Goal: Information Seeking & Learning: Learn about a topic

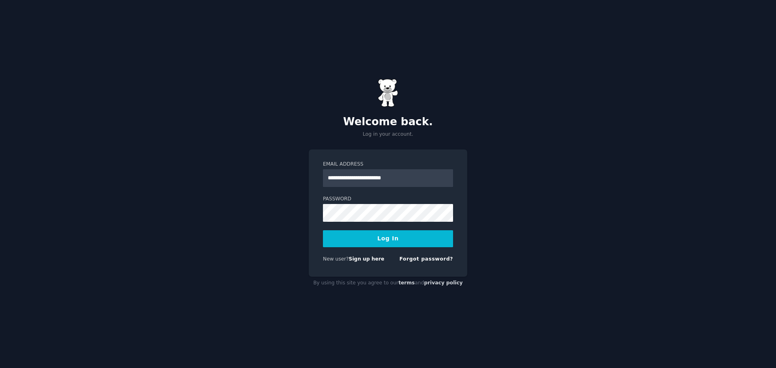
type input "**********"
click at [323, 230] on button "Log In" at bounding box center [388, 238] width 130 height 17
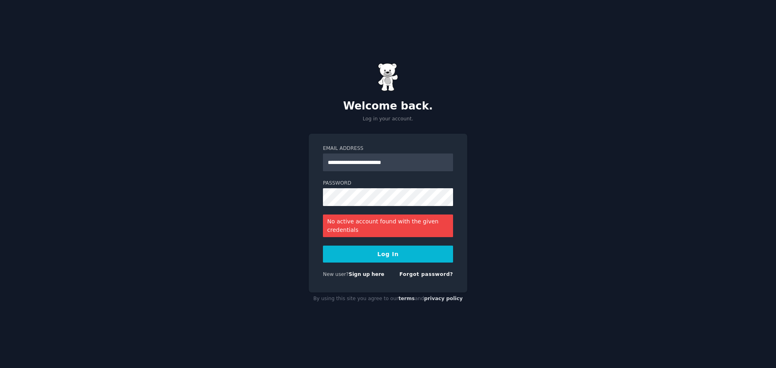
click at [425, 271] on form "**********" at bounding box center [388, 213] width 130 height 136
click at [429, 274] on link "Forgot password?" at bounding box center [426, 275] width 54 height 6
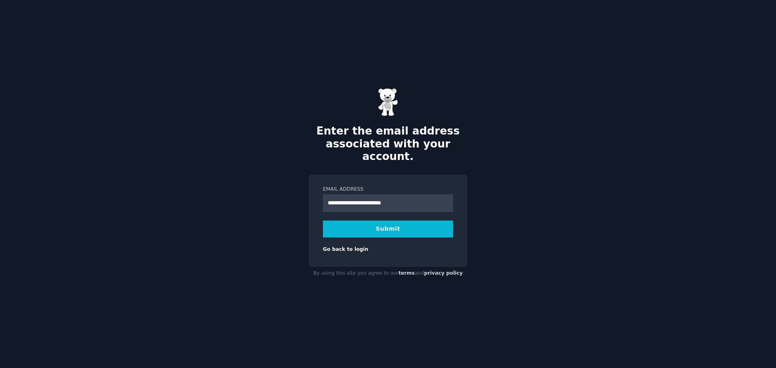
type input "**********"
click at [323, 221] on button "Submit" at bounding box center [388, 229] width 130 height 17
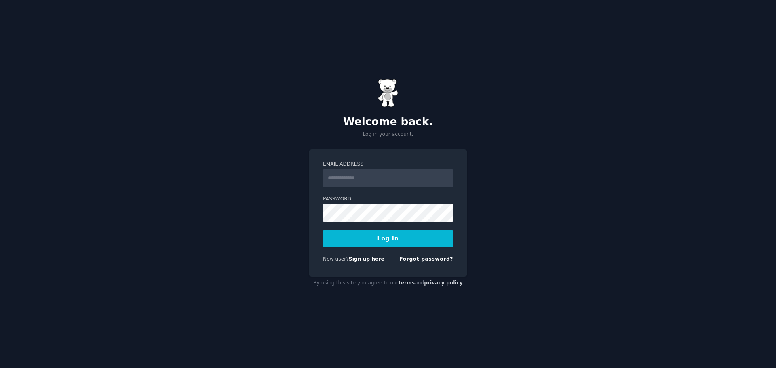
click at [403, 177] on input "Email Address" at bounding box center [388, 178] width 130 height 18
click at [350, 259] on link "Sign up here" at bounding box center [367, 259] width 36 height 6
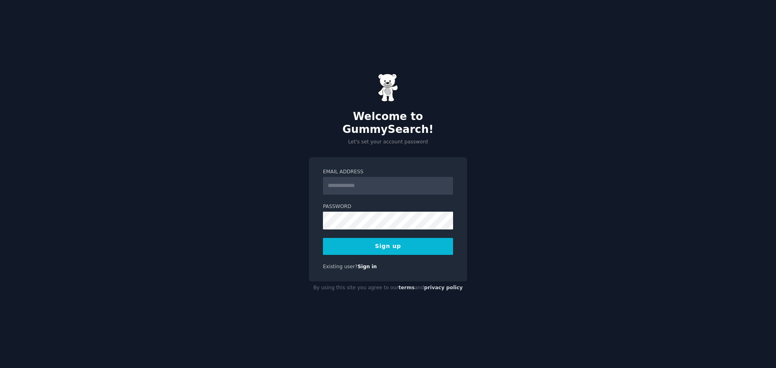
click at [395, 187] on input "Email Address" at bounding box center [388, 186] width 130 height 18
type input "**********"
click at [323, 238] on button "Sign up" at bounding box center [388, 246] width 130 height 17
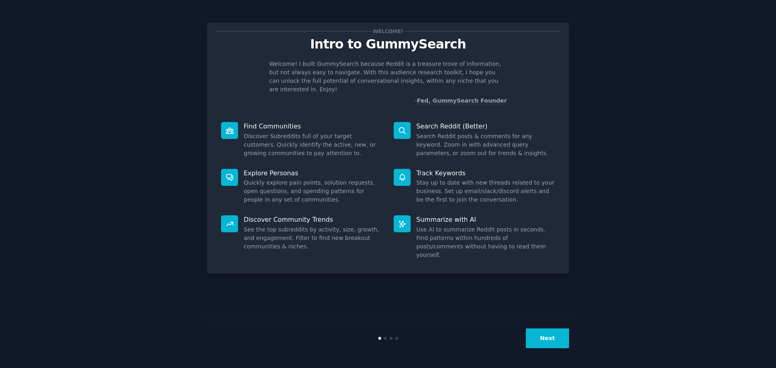
click at [555, 341] on button "Next" at bounding box center [547, 339] width 43 height 20
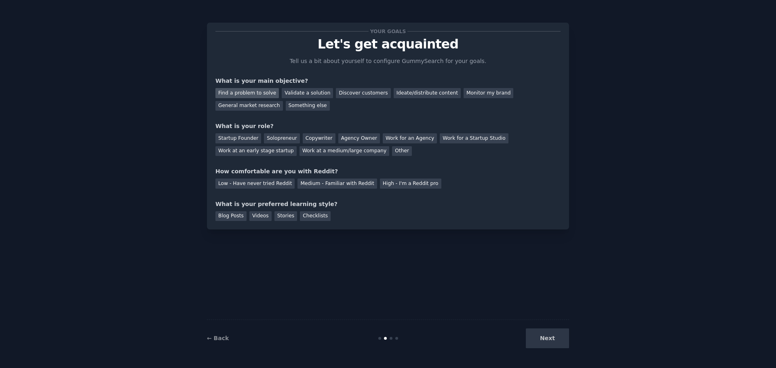
click at [238, 95] on div "Find a problem to solve" at bounding box center [246, 93] width 63 height 10
click at [518, 87] on div "Find a problem to solve Validate a solution Discover customers Ideate/distribut…" at bounding box center [387, 97] width 345 height 25
click at [283, 101] on div "General market research" at bounding box center [249, 106] width 68 height 10
click at [287, 138] on div "Solopreneur" at bounding box center [282, 138] width 36 height 10
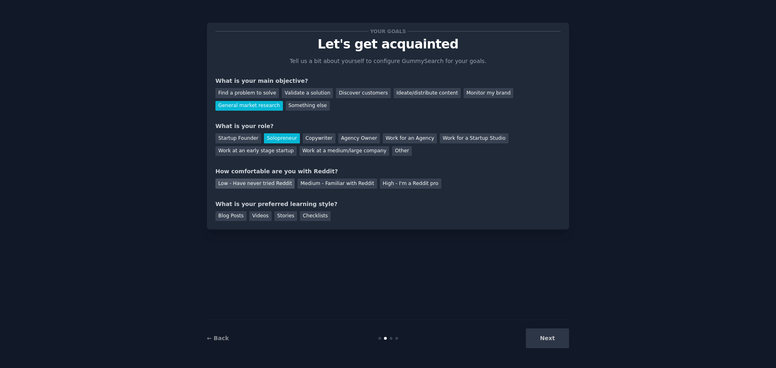
click at [269, 187] on div "Low - Have never tried Reddit" at bounding box center [254, 184] width 79 height 10
click at [251, 215] on div "Videos" at bounding box center [260, 216] width 22 height 10
click at [234, 215] on div "Blog Posts" at bounding box center [230, 216] width 31 height 10
click at [254, 213] on div "Videos" at bounding box center [260, 216] width 22 height 10
click at [560, 338] on button "Next" at bounding box center [547, 339] width 43 height 20
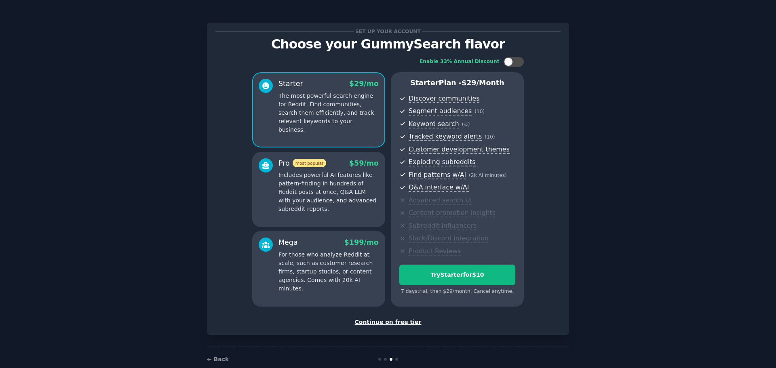
click at [390, 324] on div "Continue on free tier" at bounding box center [387, 322] width 345 height 8
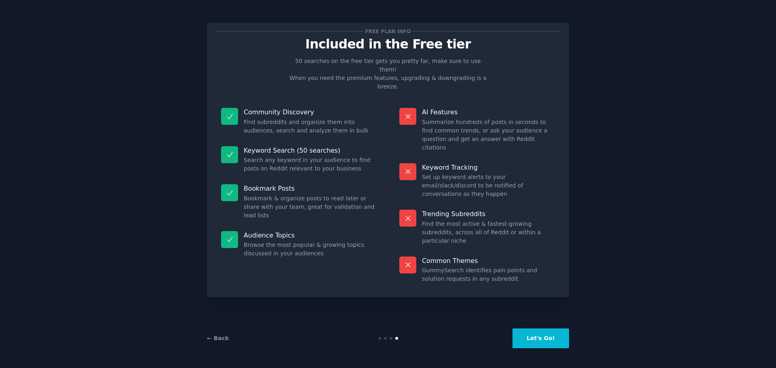
click at [553, 336] on button "Let's Go!" at bounding box center [541, 339] width 57 height 20
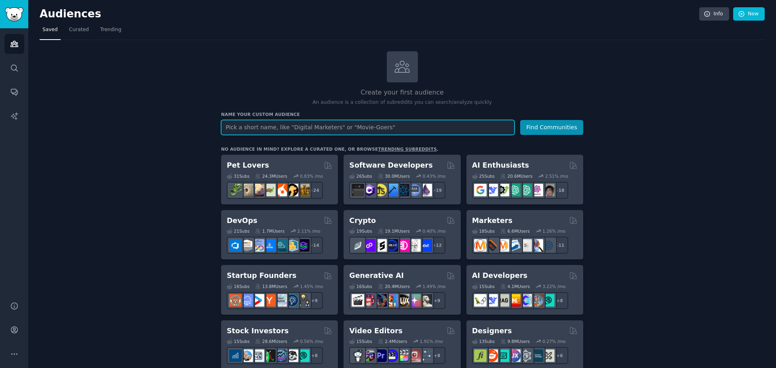
click at [279, 124] on input "text" at bounding box center [367, 127] width 293 height 15
type input "concursos públicos"
click at [520, 120] on button "Find Communities" at bounding box center [551, 127] width 63 height 15
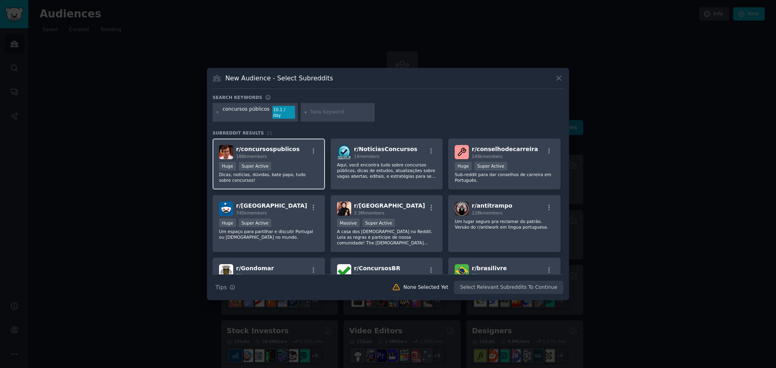
click at [299, 157] on div "r/ concursospublicos 188k members Huge Super Active Dicas, notícias, dúvidas, b…" at bounding box center [269, 164] width 112 height 51
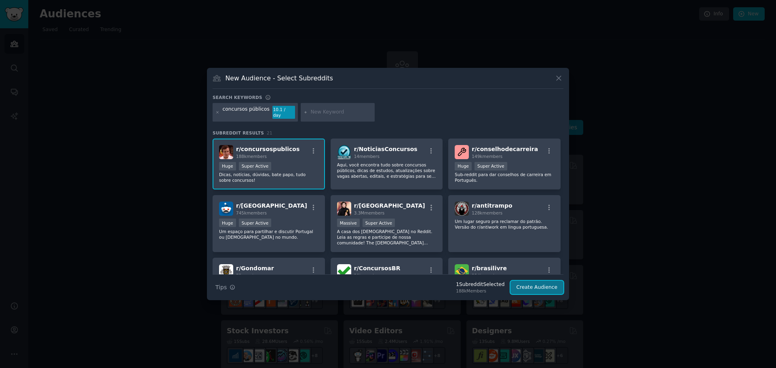
click at [548, 288] on button "Create Audience" at bounding box center [537, 288] width 53 height 14
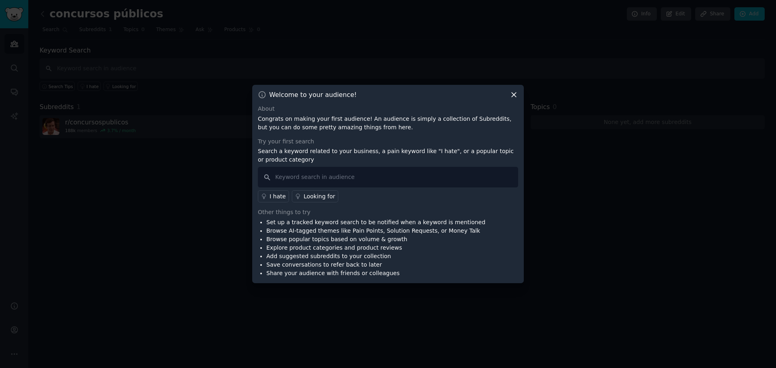
click at [513, 95] on icon at bounding box center [514, 95] width 8 height 8
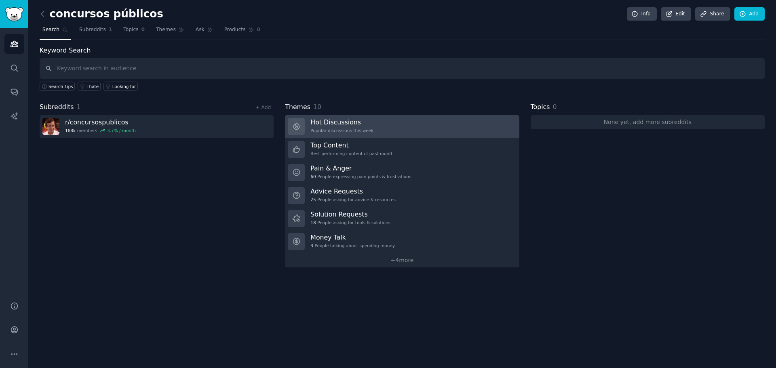
click at [405, 131] on link "Hot Discussions Popular discussions this week" at bounding box center [402, 126] width 234 height 23
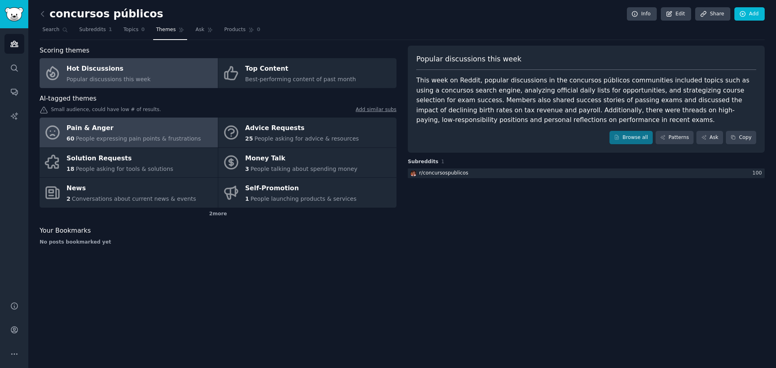
click at [154, 136] on span "People expressing pain points & frustrations" at bounding box center [138, 138] width 125 height 6
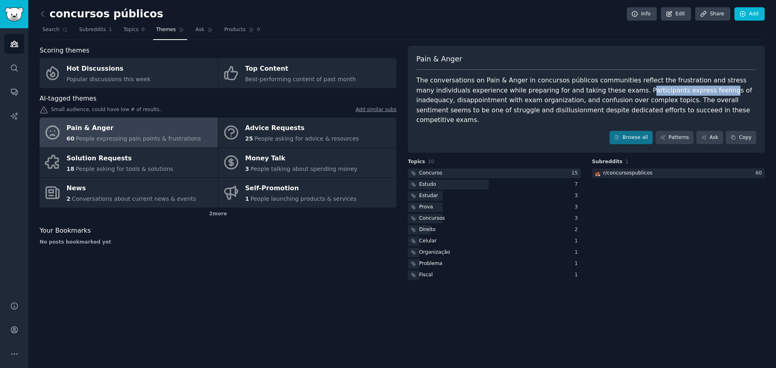
drag, startPoint x: 575, startPoint y: 90, endPoint x: 650, endPoint y: 94, distance: 75.3
click at [650, 94] on div "The conversations on Pain & Anger in concursos públicos communities reflect the…" at bounding box center [586, 101] width 340 height 50
click at [487, 169] on div at bounding box center [494, 174] width 173 height 10
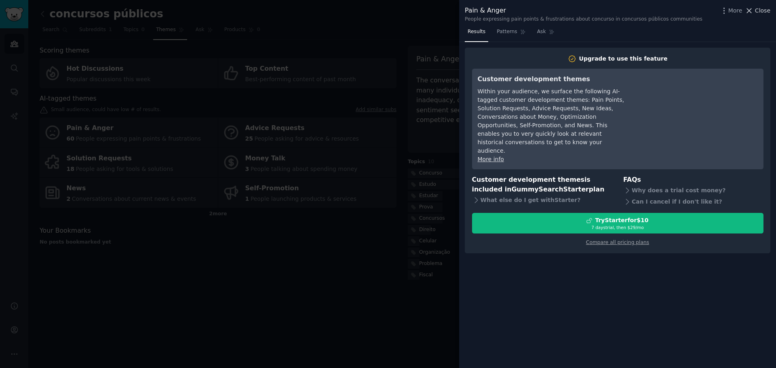
click at [753, 8] on icon at bounding box center [749, 10] width 8 height 8
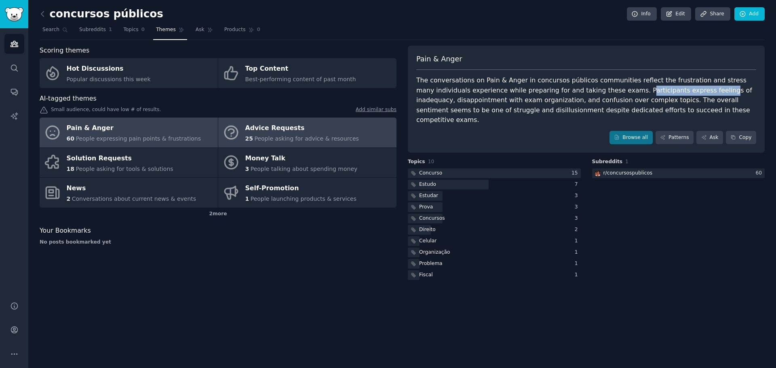
click at [275, 127] on div "Advice Requests" at bounding box center [302, 128] width 114 height 13
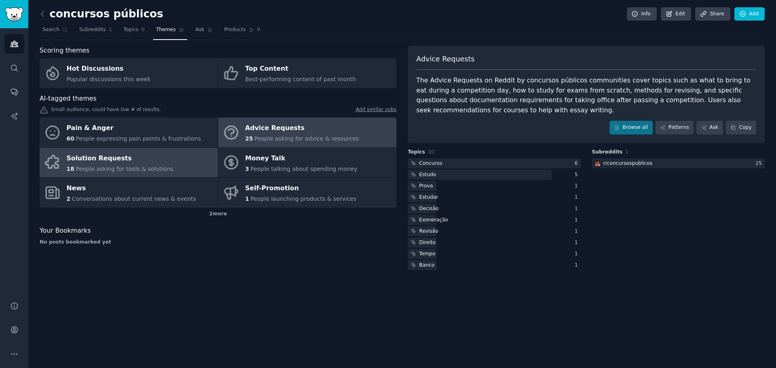
click at [179, 166] on link "Solution Requests 18 People asking for tools & solutions" at bounding box center [129, 163] width 178 height 30
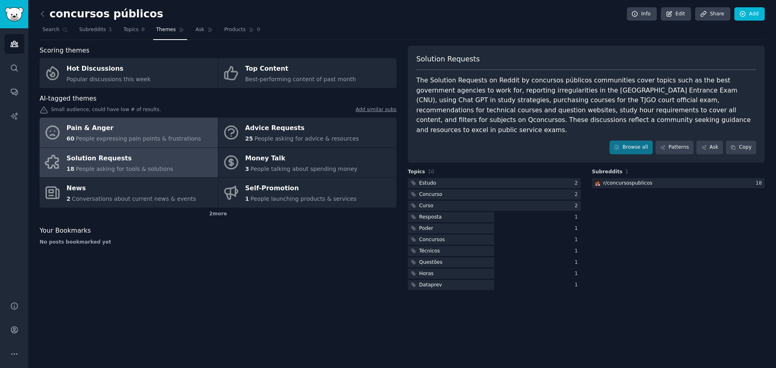
click at [147, 124] on div "Pain & Anger" at bounding box center [134, 128] width 135 height 13
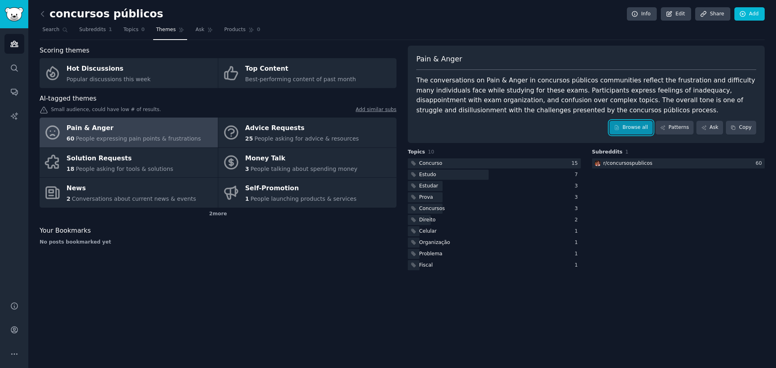
click at [643, 128] on link "Browse all" at bounding box center [631, 128] width 43 height 14
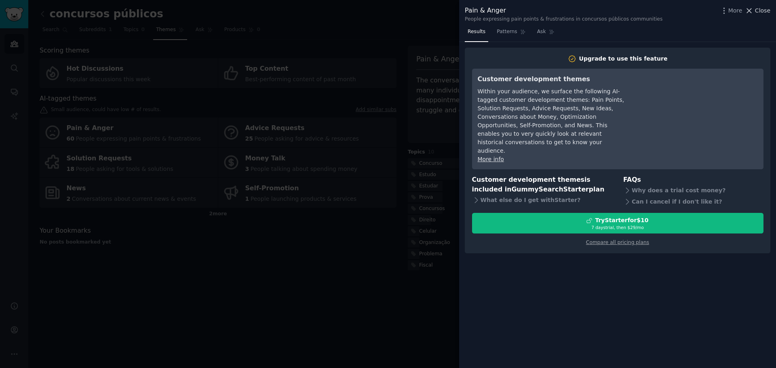
click at [757, 11] on span "Close" at bounding box center [762, 10] width 15 height 8
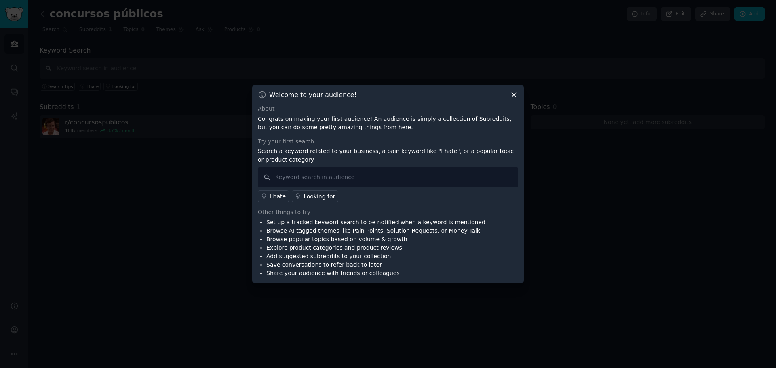
click at [515, 93] on icon at bounding box center [514, 95] width 8 height 8
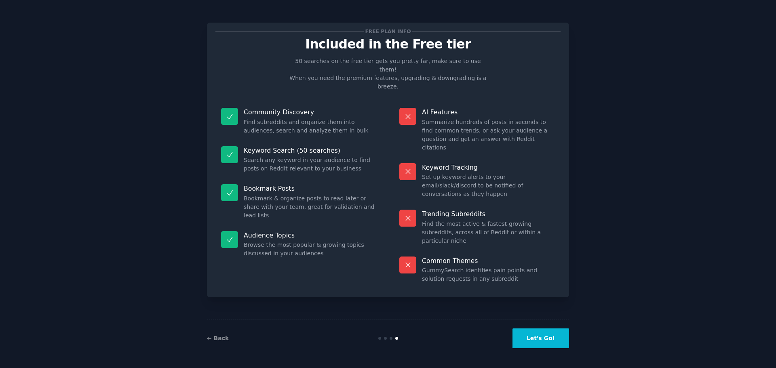
click at [539, 343] on button "Let's Go!" at bounding box center [541, 339] width 57 height 20
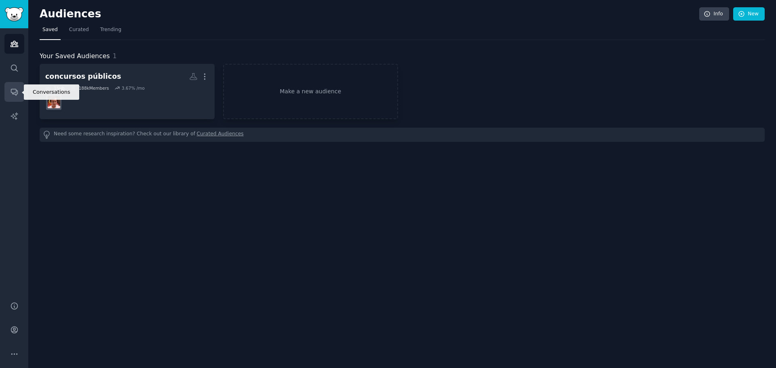
click at [15, 86] on link "Conversations" at bounding box center [14, 92] width 20 height 20
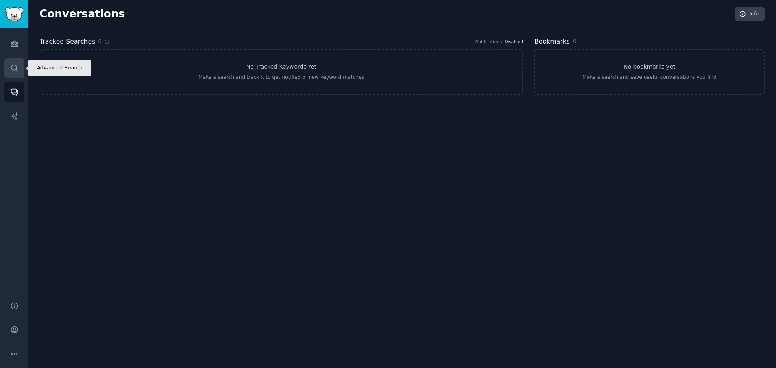
click at [15, 67] on icon "Sidebar" at bounding box center [14, 68] width 8 height 8
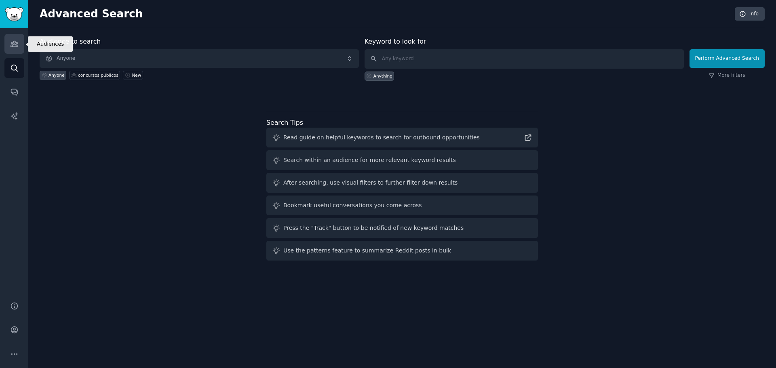
click at [12, 42] on icon "Sidebar" at bounding box center [14, 44] width 8 height 8
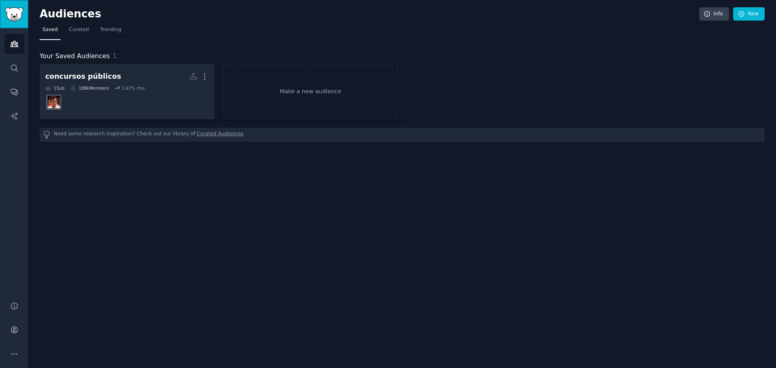
click at [17, 13] on img "Sidebar" at bounding box center [14, 14] width 19 height 14
click at [75, 32] on span "Curated" at bounding box center [79, 29] width 20 height 7
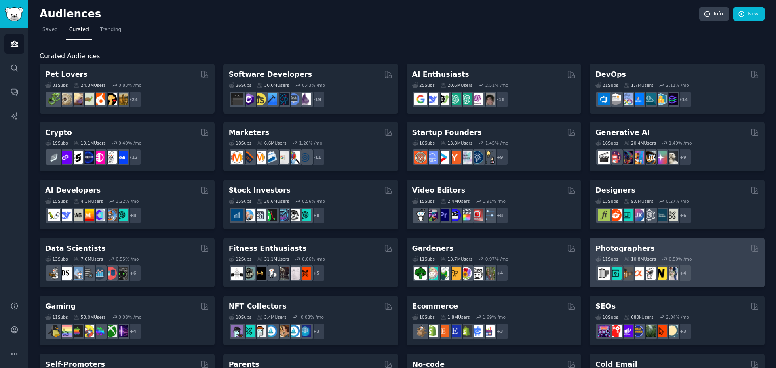
click at [657, 247] on div "Photographers" at bounding box center [677, 249] width 164 height 10
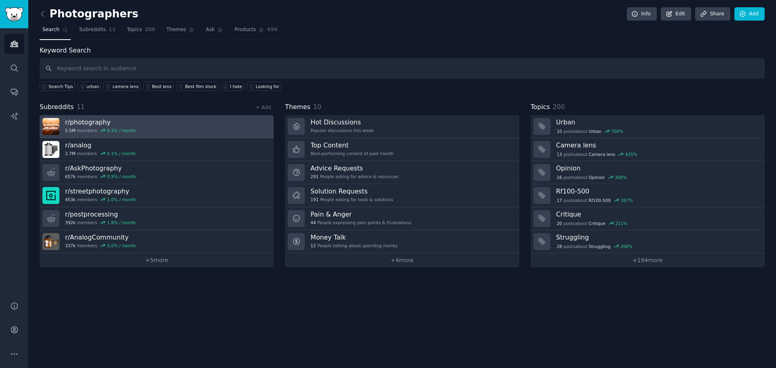
click at [182, 131] on link "r/ photography 5.5M members 0.1 % / month" at bounding box center [157, 126] width 234 height 23
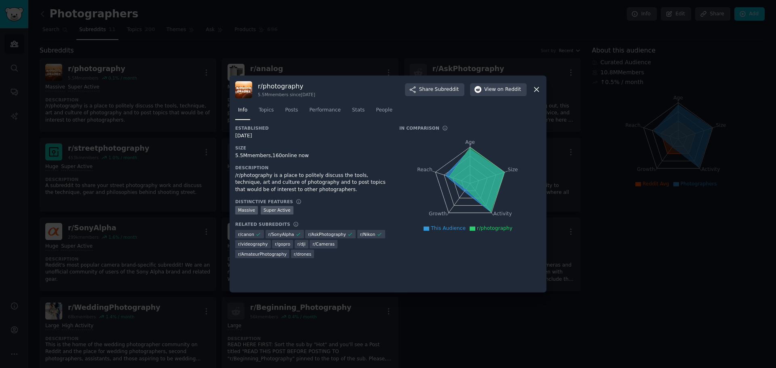
click at [533, 91] on icon at bounding box center [536, 89] width 8 height 8
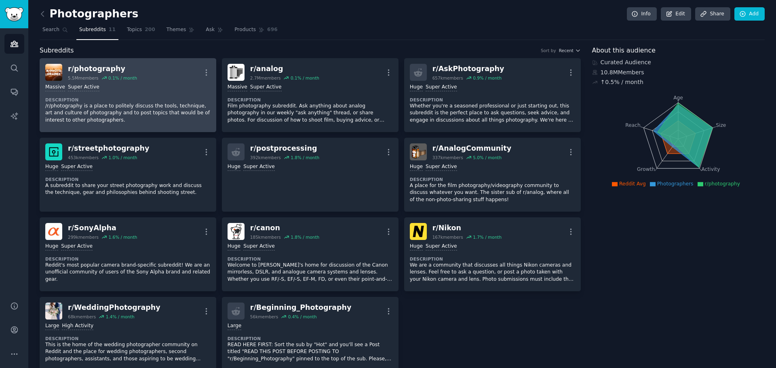
click at [191, 72] on div "r/ photography 5.5M members 0.1 % / month More" at bounding box center [127, 72] width 165 height 17
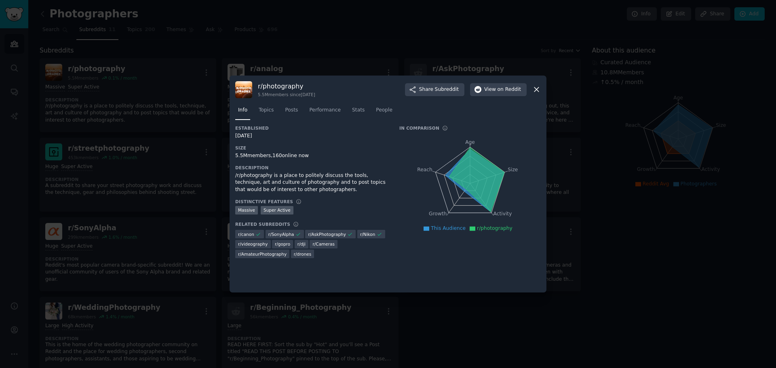
click at [536, 87] on icon at bounding box center [536, 89] width 8 height 8
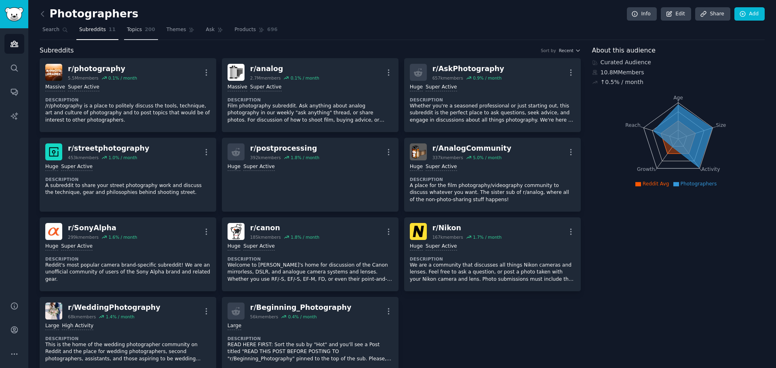
click at [134, 35] on link "Topics 200" at bounding box center [141, 31] width 34 height 17
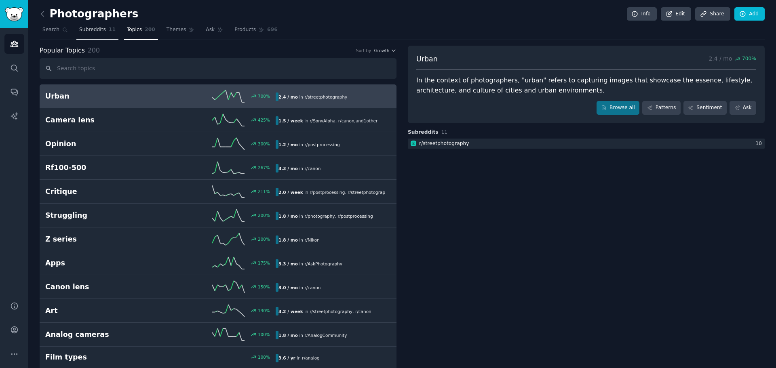
click at [96, 36] on link "Subreddits 11" at bounding box center [97, 31] width 42 height 17
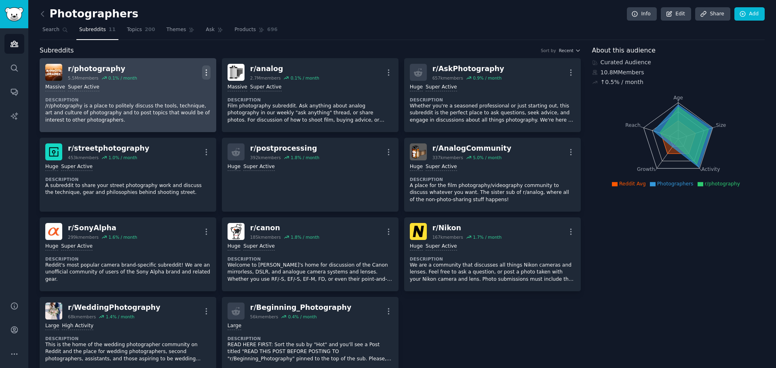
click at [207, 71] on icon "button" at bounding box center [206, 72] width 8 height 8
click at [166, 74] on p "View" at bounding box center [171, 75] width 13 height 8
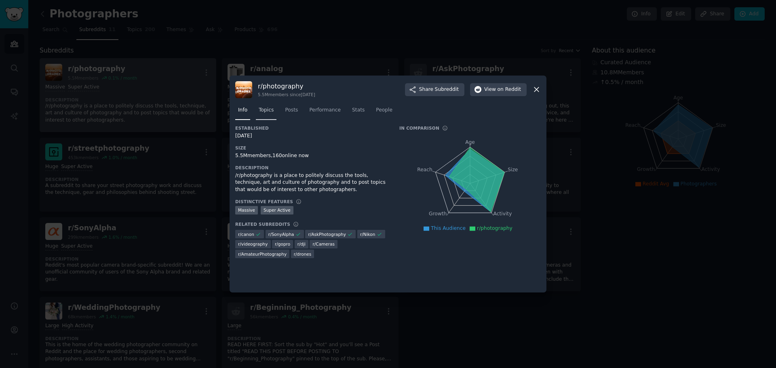
click at [274, 112] on link "Topics" at bounding box center [266, 112] width 21 height 17
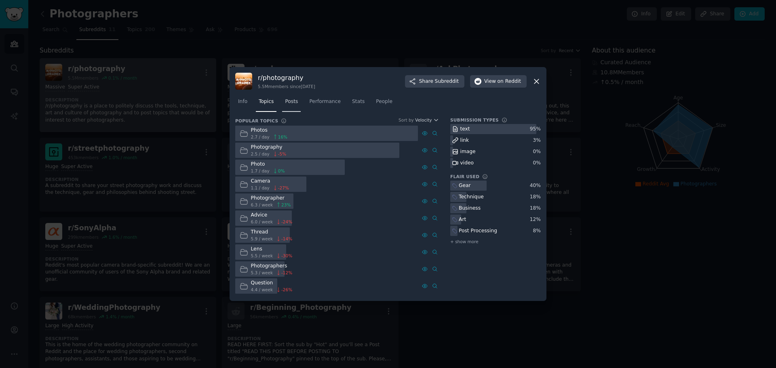
click at [287, 107] on link "Posts" at bounding box center [291, 103] width 19 height 17
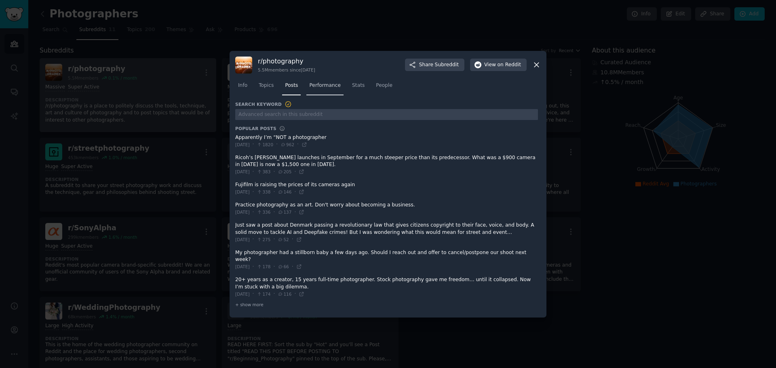
click at [320, 89] on span "Performance" at bounding box center [325, 85] width 32 height 7
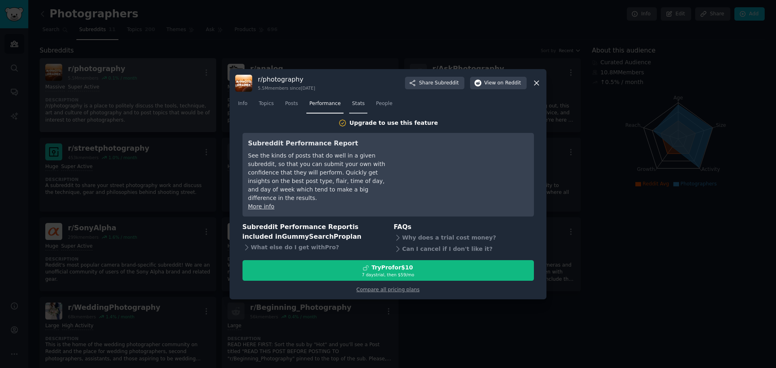
click at [358, 106] on link "Stats" at bounding box center [358, 105] width 18 height 17
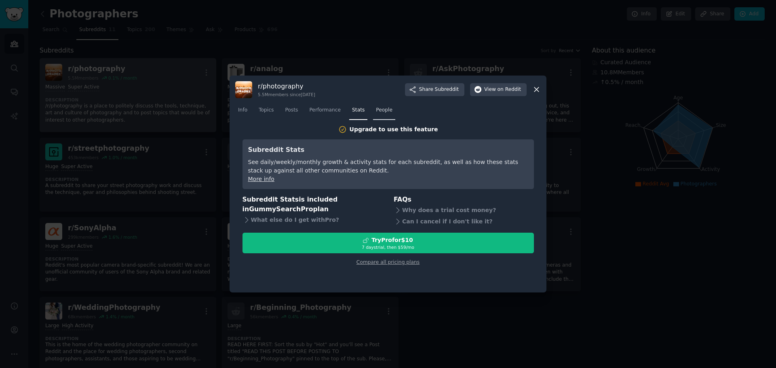
click at [376, 108] on span "People" at bounding box center [384, 110] width 17 height 7
click at [534, 90] on icon at bounding box center [536, 89] width 8 height 8
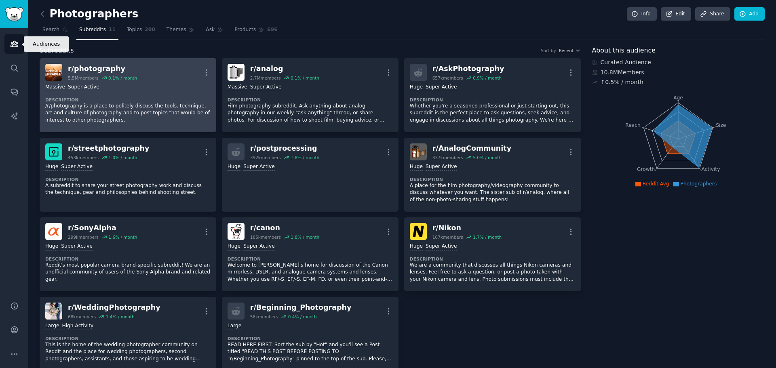
click at [15, 46] on icon "Sidebar" at bounding box center [14, 44] width 8 height 8
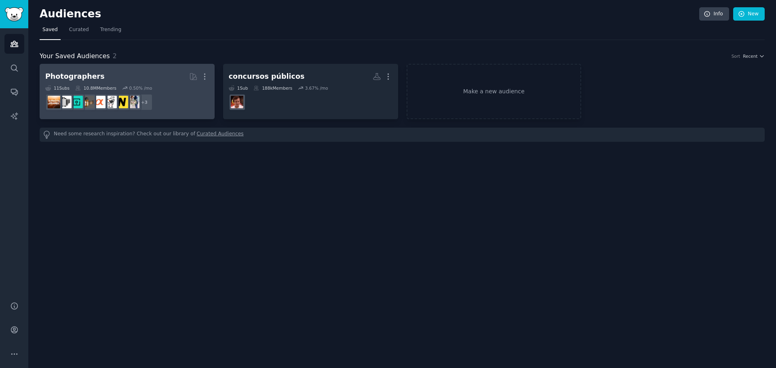
click at [193, 99] on dd "+ 3" at bounding box center [127, 102] width 164 height 23
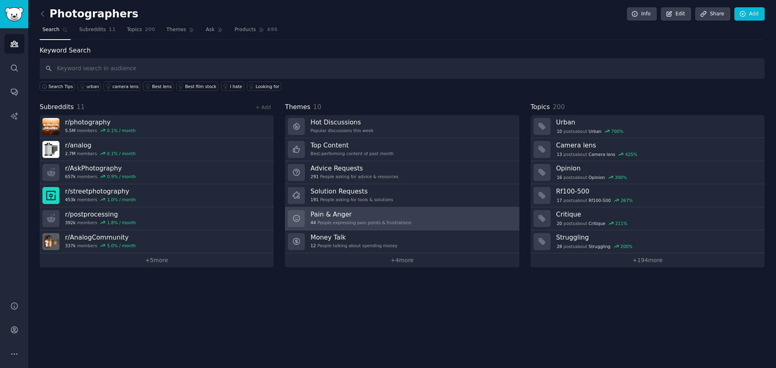
click at [416, 223] on link "Pain & Anger 44 People expressing pain points & frustrations" at bounding box center [402, 218] width 234 height 23
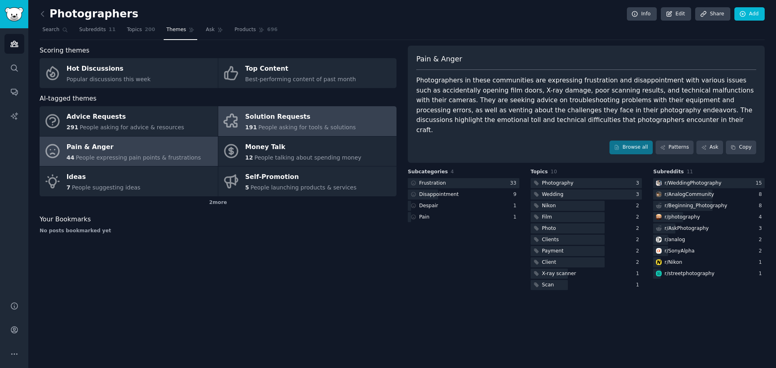
click at [281, 108] on link "Solution Requests 191 People asking for tools & solutions" at bounding box center [307, 121] width 178 height 30
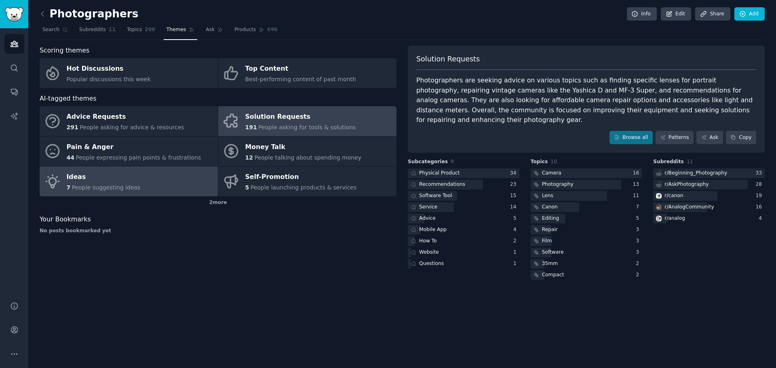
click at [117, 177] on div "Ideas" at bounding box center [104, 177] width 74 height 13
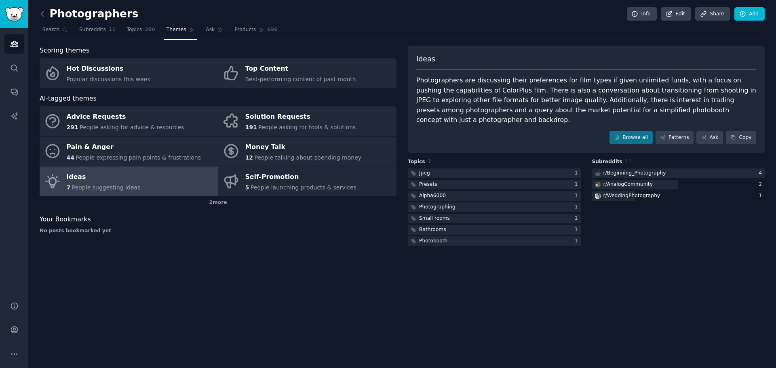
drag, startPoint x: 188, startPoint y: 243, endPoint x: 177, endPoint y: 243, distance: 10.9
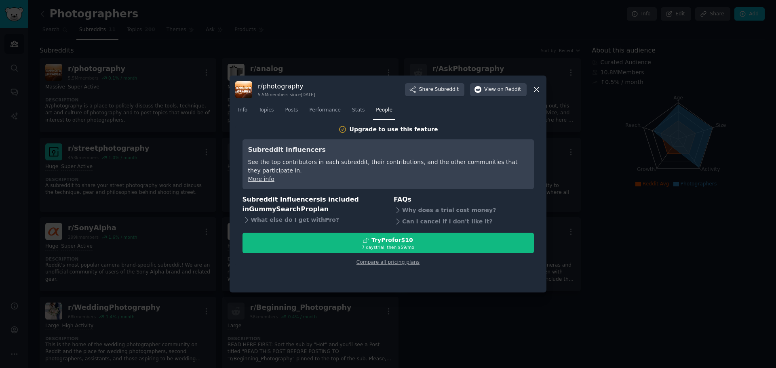
click at [538, 88] on icon at bounding box center [536, 89] width 8 height 8
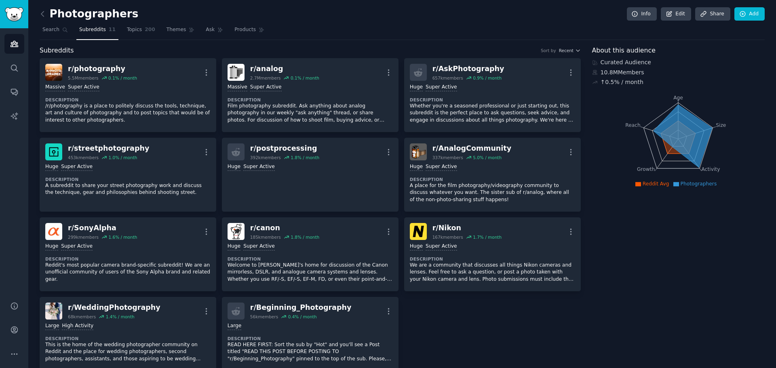
click at [47, 12] on link at bounding box center [45, 14] width 10 height 13
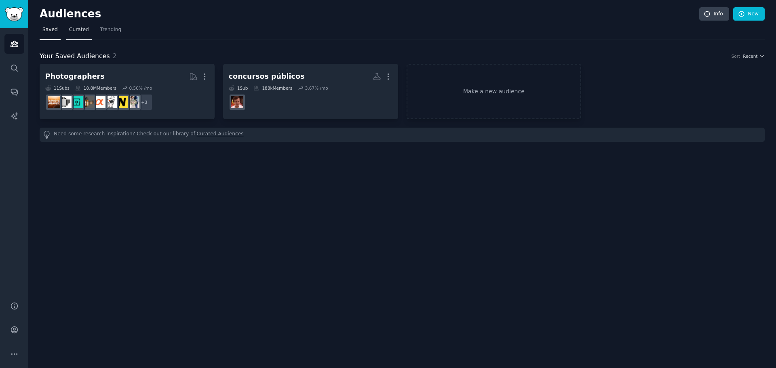
click at [70, 27] on span "Curated" at bounding box center [79, 29] width 20 height 7
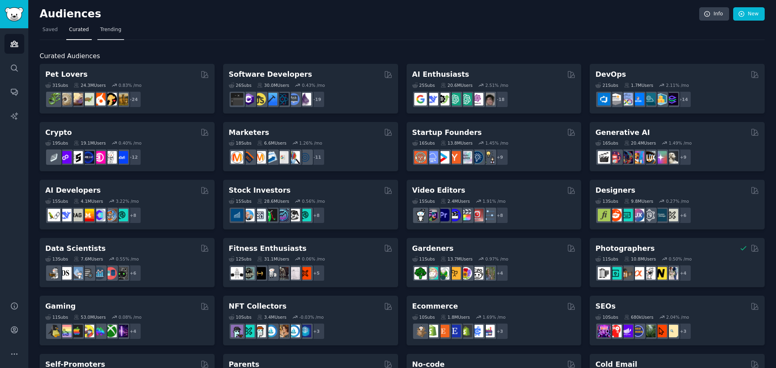
click at [105, 30] on span "Trending" at bounding box center [110, 29] width 21 height 7
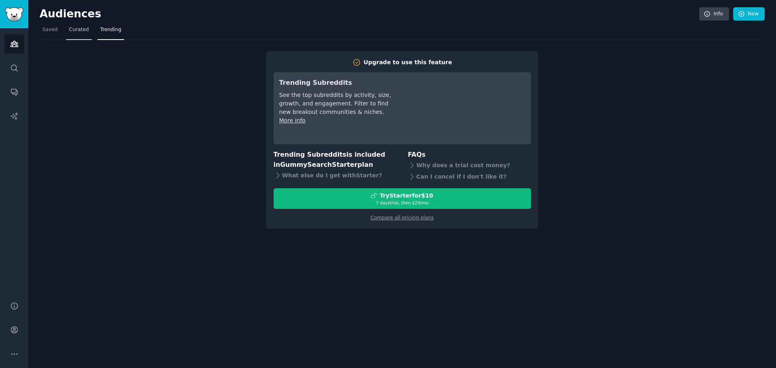
click at [74, 30] on span "Curated" at bounding box center [79, 29] width 20 height 7
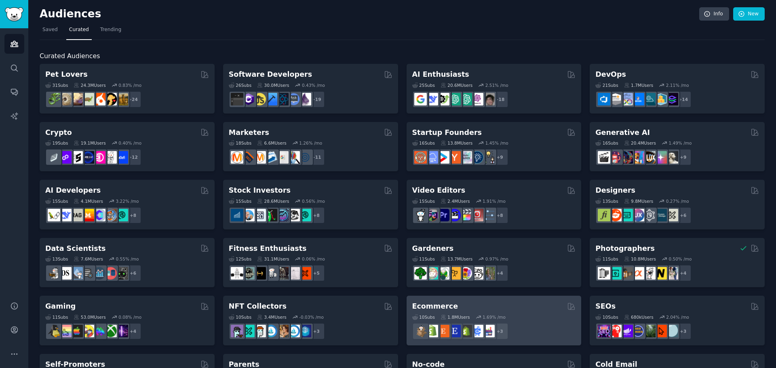
click at [455, 306] on div "Ecommerce" at bounding box center [494, 307] width 164 height 10
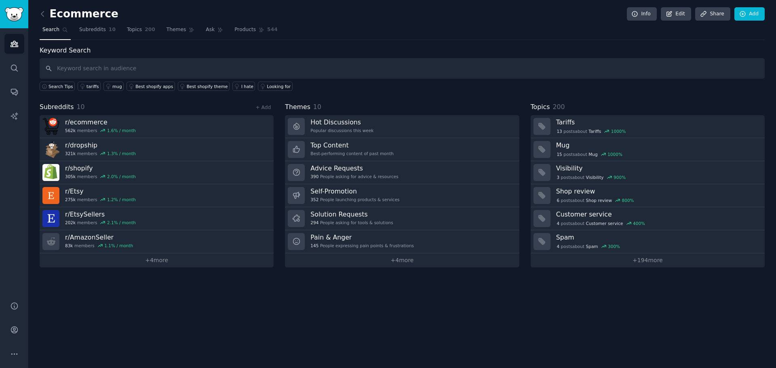
click at [218, 329] on div "Ecommerce Info Edit Share Add Search Subreddits 10 Topics 200 Themes Ask Produc…" at bounding box center [402, 184] width 748 height 368
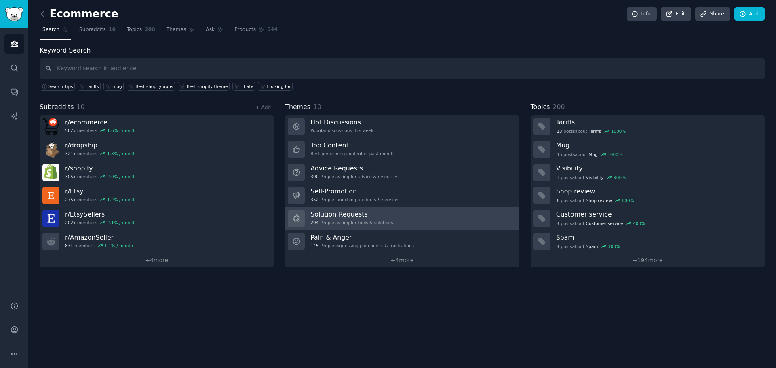
click at [401, 224] on link "Solution Requests 294 People asking for tools & solutions" at bounding box center [402, 218] width 234 height 23
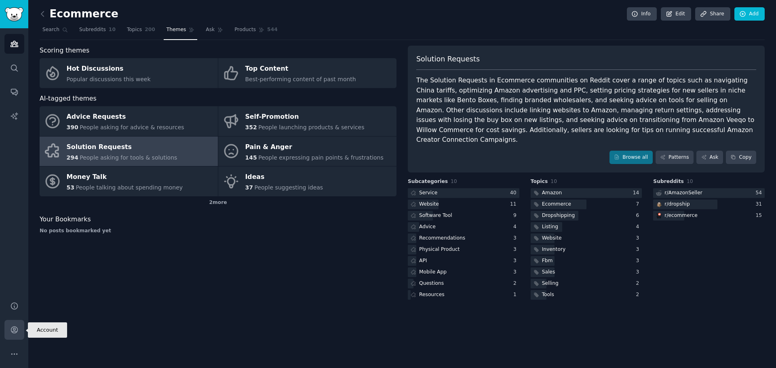
click at [16, 328] on icon "Sidebar" at bounding box center [14, 330] width 6 height 6
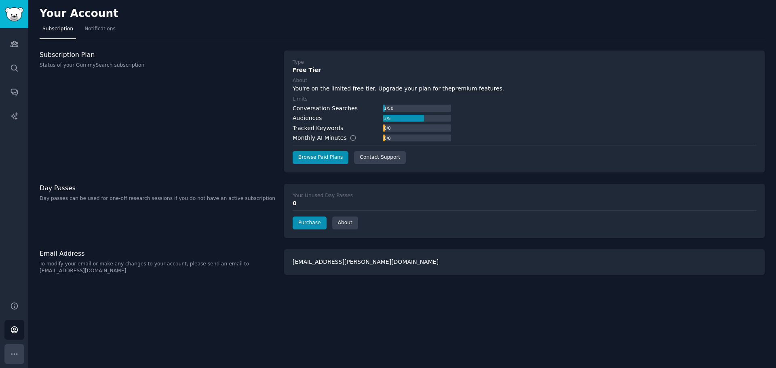
click at [9, 354] on button "More" at bounding box center [14, 354] width 20 height 20
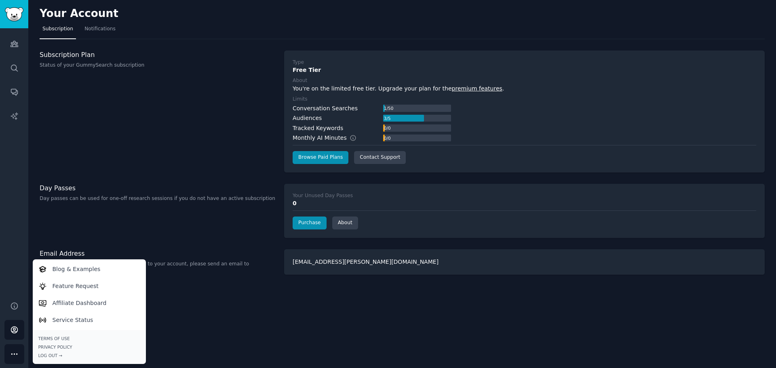
click at [11, 232] on div "Audiences Search Conversations AI Reports" at bounding box center [14, 160] width 28 height 264
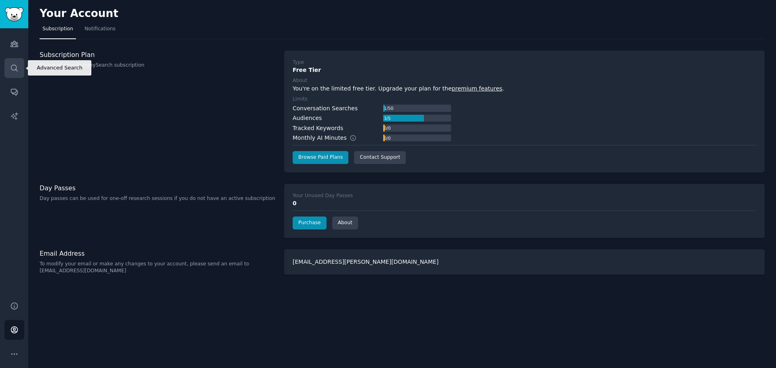
click at [20, 65] on link "Search" at bounding box center [14, 68] width 20 height 20
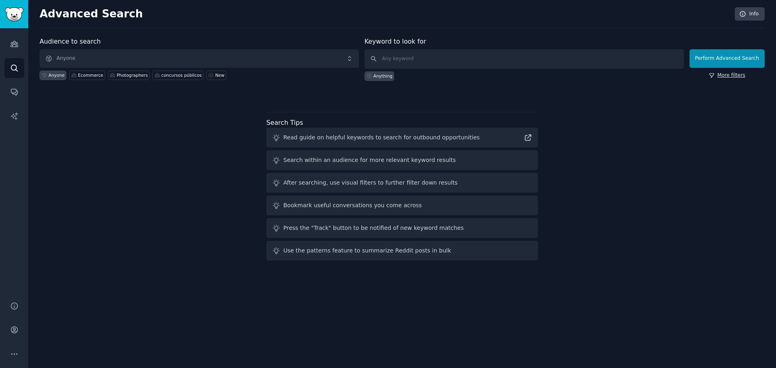
click at [736, 74] on link "More filters" at bounding box center [727, 75] width 36 height 7
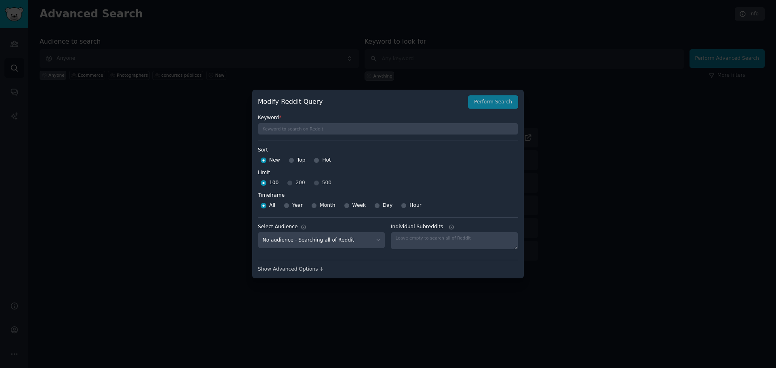
click at [636, 160] on div at bounding box center [388, 184] width 776 height 368
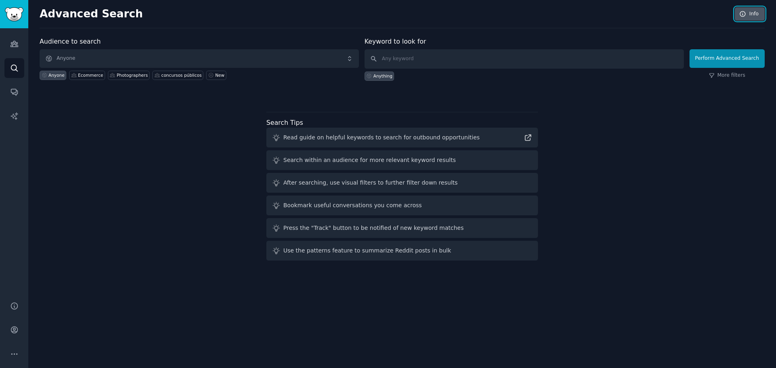
click at [749, 19] on link "Info" at bounding box center [750, 14] width 30 height 14
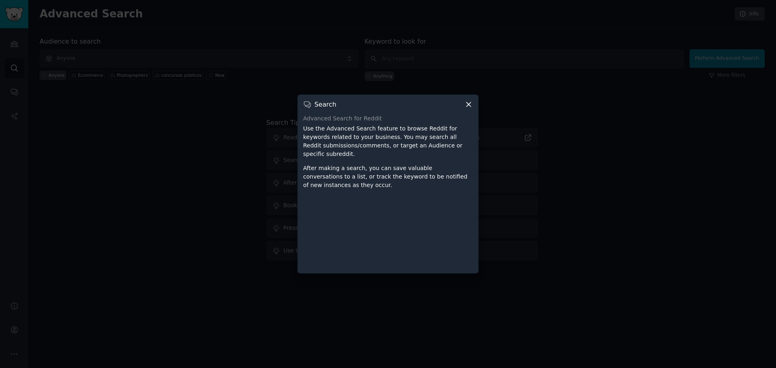
click at [467, 109] on icon at bounding box center [468, 104] width 8 height 8
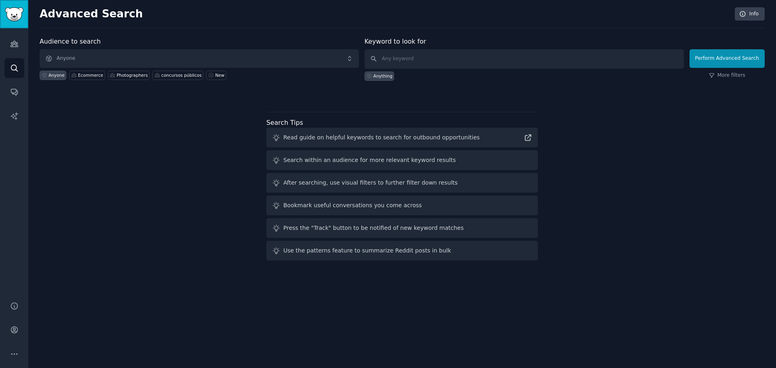
click at [16, 12] on img "Sidebar" at bounding box center [14, 14] width 19 height 14
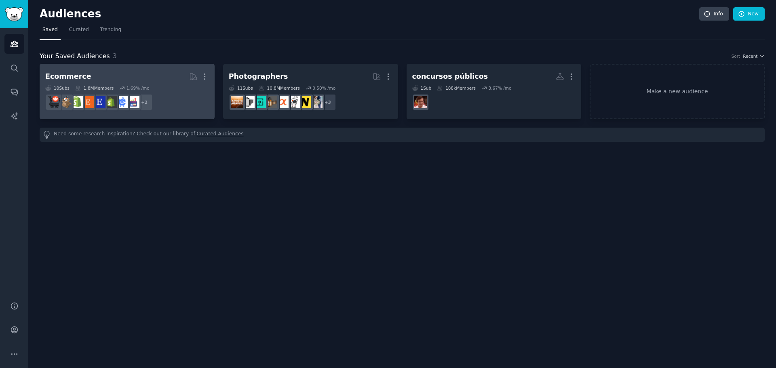
click at [88, 76] on h2 "Ecommerce More" at bounding box center [127, 77] width 164 height 14
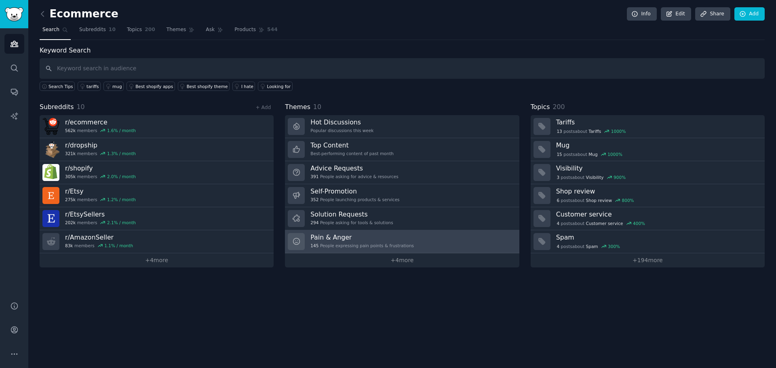
click at [386, 239] on h3 "Pain & Anger" at bounding box center [361, 237] width 103 height 8
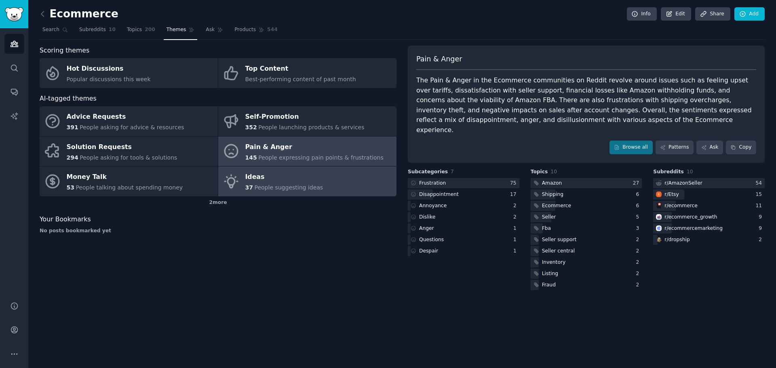
click at [283, 173] on div "Ideas" at bounding box center [284, 177] width 78 height 13
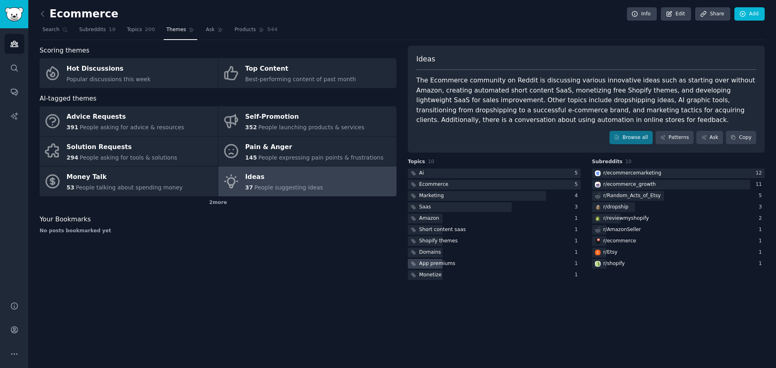
click at [443, 264] on div "App premiums" at bounding box center [437, 263] width 36 height 7
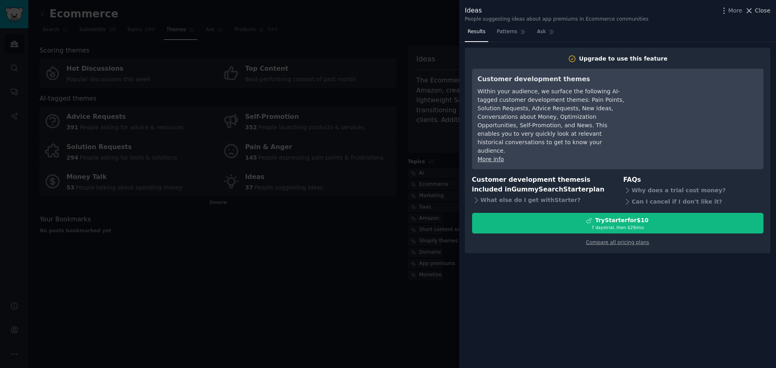
click at [762, 9] on span "Close" at bounding box center [762, 10] width 15 height 8
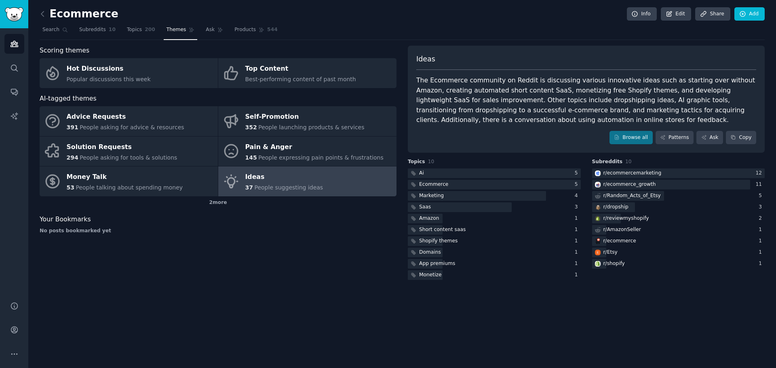
click at [473, 84] on div "The Ecommerce community on Reddit is discussing various innovative ideas such a…" at bounding box center [586, 101] width 340 height 50
click at [220, 207] on div "2 more" at bounding box center [218, 202] width 357 height 13
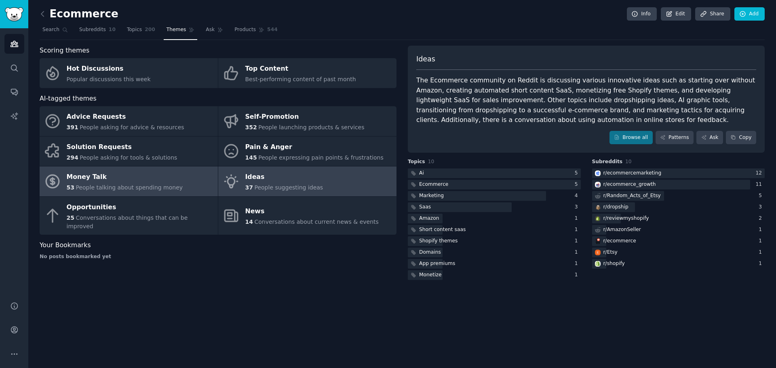
click at [117, 188] on span "People talking about spending money" at bounding box center [129, 187] width 107 height 6
